Goal: Check status: Check status

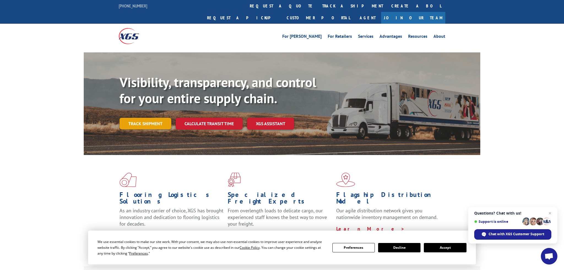
click at [151, 118] on link "Track shipment" at bounding box center [145, 124] width 52 height 12
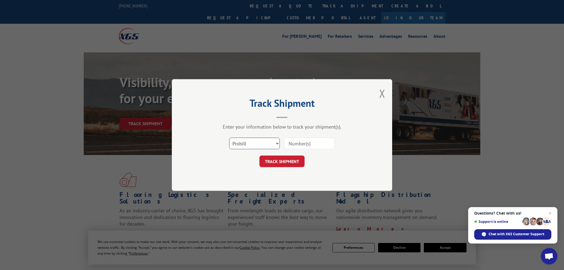
click at [258, 143] on select "Select category... Probill BOL PO" at bounding box center [254, 143] width 51 height 12
select select "po"
click at [293, 143] on input at bounding box center [309, 143] width 51 height 12
type input "[PERSON_NAME]"
click button "TRACK SHIPMENT" at bounding box center [281, 161] width 45 height 12
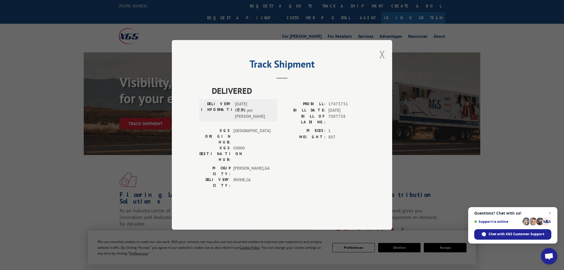
click at [381, 61] on button "Close modal" at bounding box center [382, 54] width 6 height 15
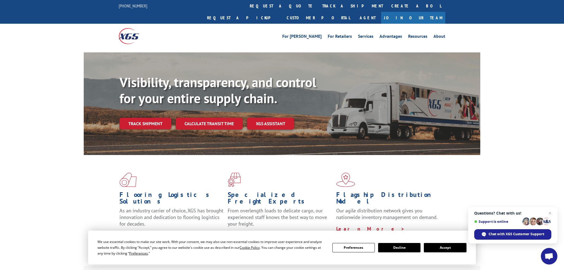
click at [144, 118] on link "Track shipment" at bounding box center [145, 124] width 52 height 12
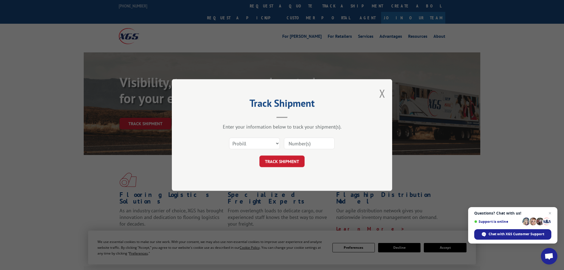
click at [270, 145] on select "Select category... Probill BOL PO" at bounding box center [254, 143] width 51 height 12
select select "po"
click at [297, 145] on input at bounding box center [309, 143] width 51 height 12
type input "[PERSON_NAME]-2"
click button "TRACK SHIPMENT" at bounding box center [281, 161] width 45 height 12
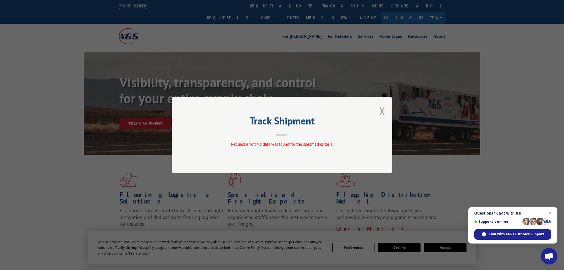
click at [384, 113] on button "Close modal" at bounding box center [382, 111] width 6 height 15
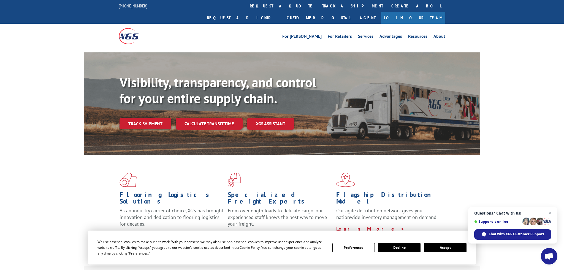
click at [139, 118] on link "Track shipment" at bounding box center [145, 124] width 52 height 12
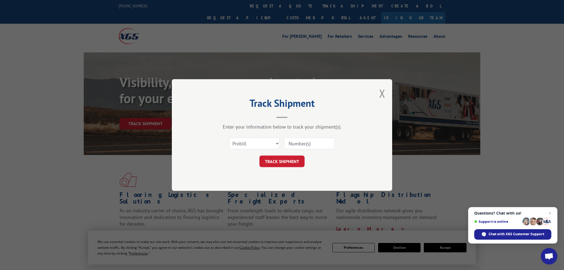
click at [294, 144] on input at bounding box center [309, 143] width 51 height 12
paste input "1318852"
type input "1318852"
click button "TRACK SHIPMENT" at bounding box center [281, 161] width 45 height 12
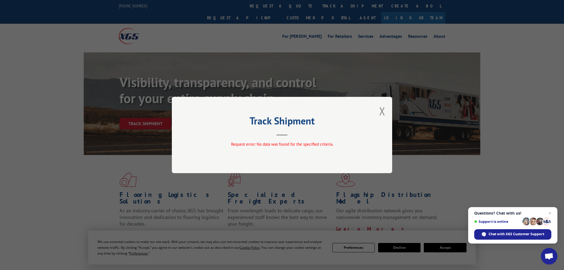
drag, startPoint x: 383, startPoint y: 110, endPoint x: 373, endPoint y: 112, distance: 10.3
click at [382, 110] on button "Close modal" at bounding box center [382, 111] width 6 height 15
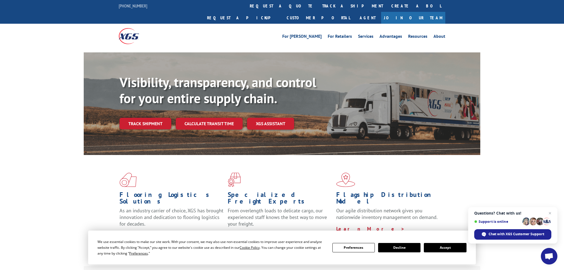
click at [152, 118] on link "Track shipment" at bounding box center [145, 124] width 52 height 12
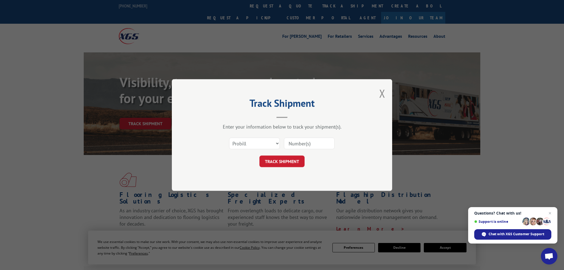
click at [302, 144] on input at bounding box center [309, 143] width 51 height 12
paste input "1318852"
type input "1318852-0"
click button "TRACK SHIPMENT" at bounding box center [281, 161] width 45 height 12
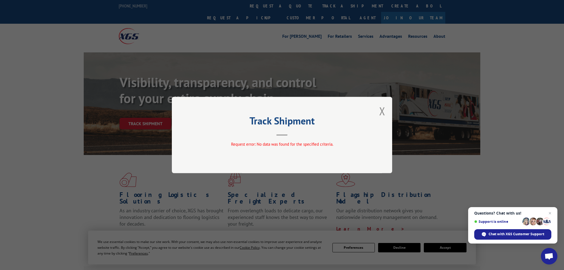
click at [384, 113] on button "Close modal" at bounding box center [382, 111] width 6 height 15
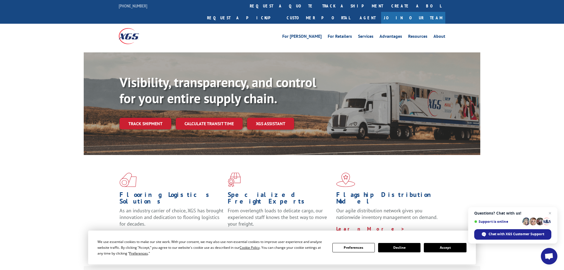
click at [143, 118] on link "Track shipment" at bounding box center [145, 124] width 52 height 12
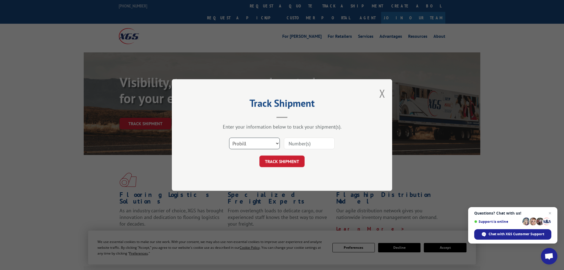
click at [239, 142] on select "Select category... Probill BOL PO" at bounding box center [254, 143] width 51 height 12
select select "bol"
click at [294, 144] on input at bounding box center [309, 143] width 51 height 12
paste input "1318852"
type input "1318852-0"
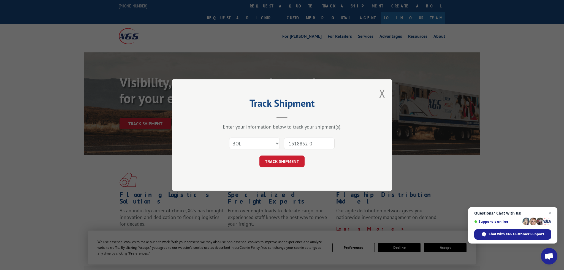
click button "TRACK SHIPMENT" at bounding box center [281, 161] width 45 height 12
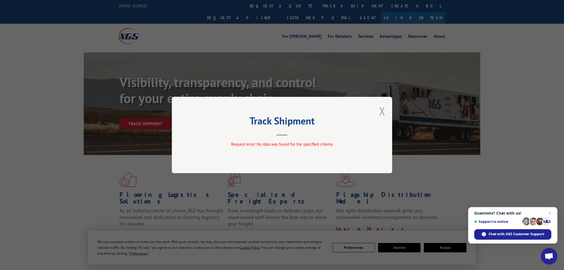
click at [383, 108] on button "Close modal" at bounding box center [382, 111] width 6 height 15
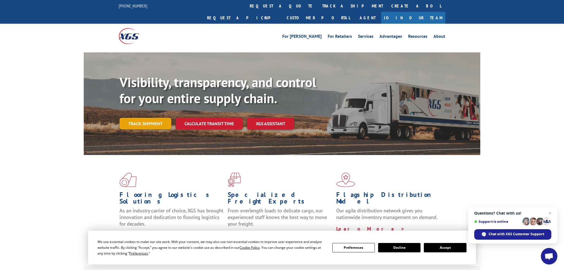
click at [162, 118] on link "Track shipment" at bounding box center [145, 124] width 52 height 12
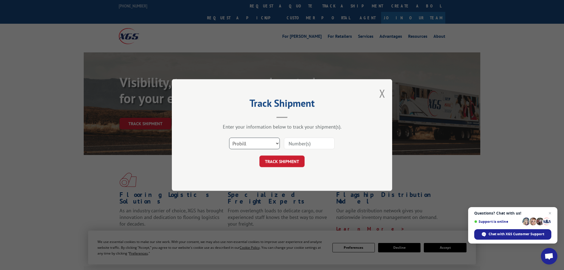
click at [266, 146] on select "Select category... Probill BOL PO" at bounding box center [254, 143] width 51 height 12
select select "bol"
click at [298, 146] on input at bounding box center [309, 143] width 51 height 12
paste input "1318852"
type input "1318852"
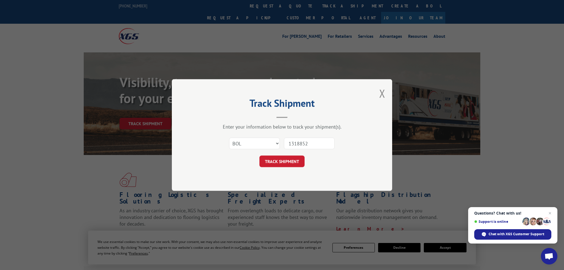
click button "TRACK SHIPMENT" at bounding box center [281, 161] width 45 height 12
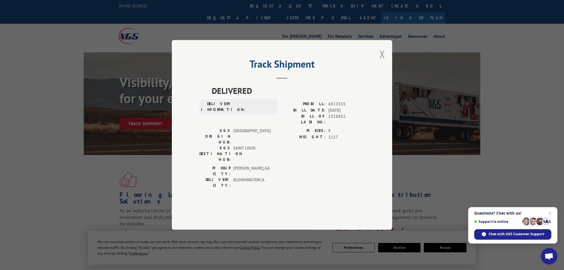
click at [381, 61] on button "Close modal" at bounding box center [382, 54] width 6 height 15
